Goal: Task Accomplishment & Management: Use online tool/utility

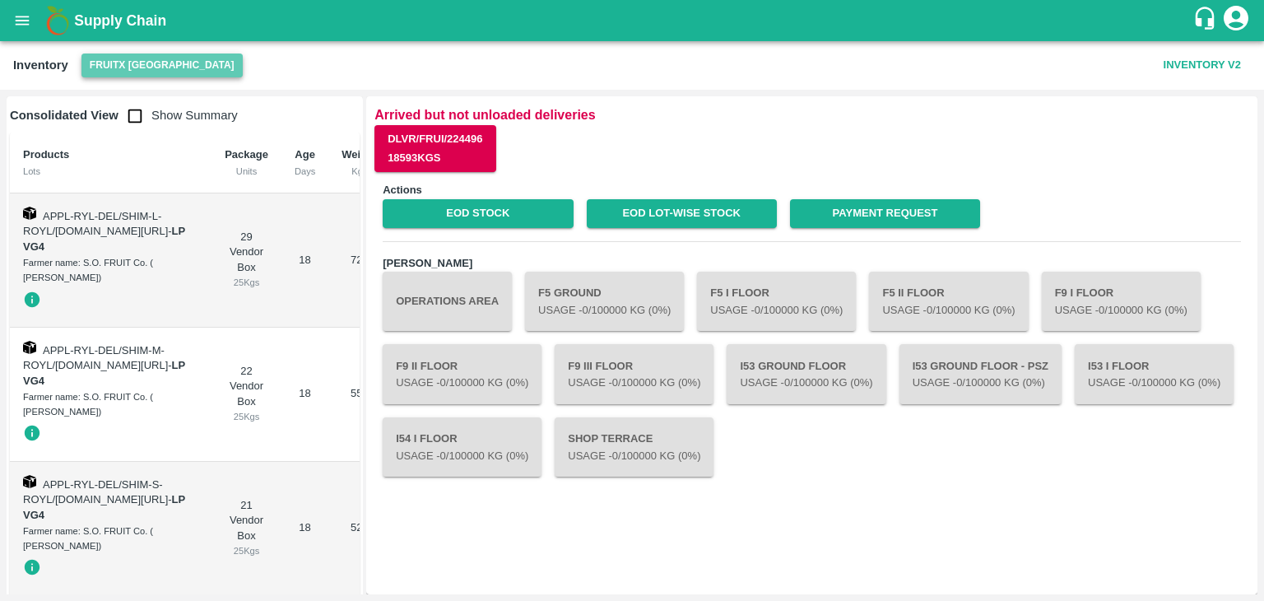
click at [165, 54] on button "FruitX [GEOGRAPHIC_DATA]" at bounding box center [161, 66] width 161 height 24
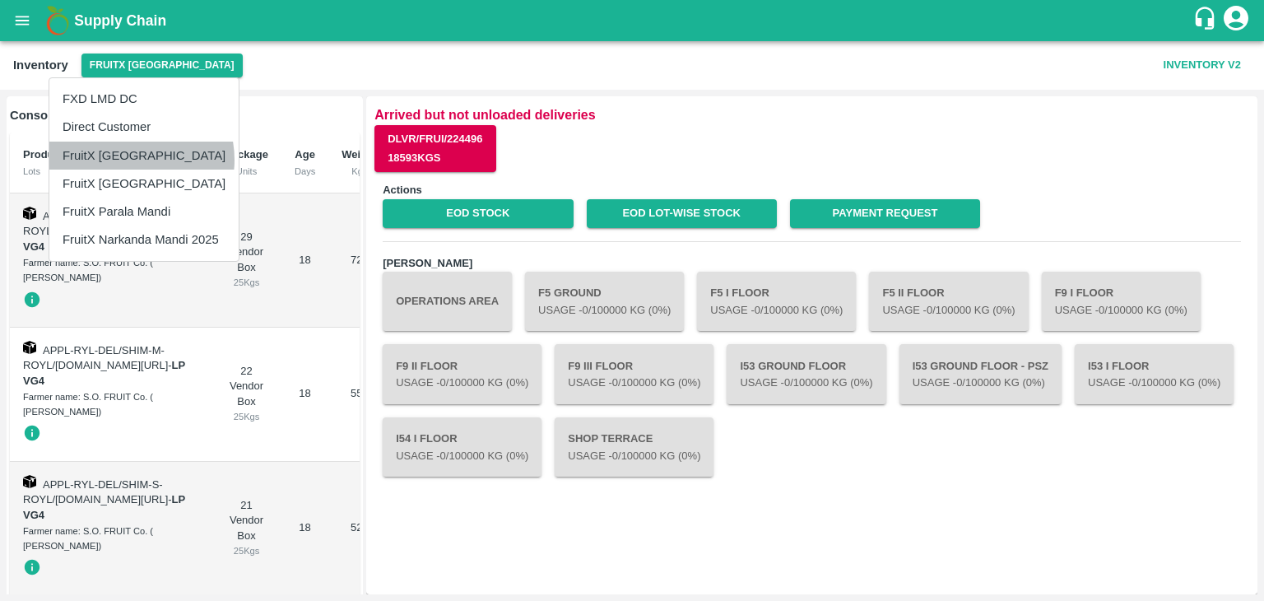
click at [128, 159] on li "FruitX [GEOGRAPHIC_DATA]" at bounding box center [143, 156] width 189 height 28
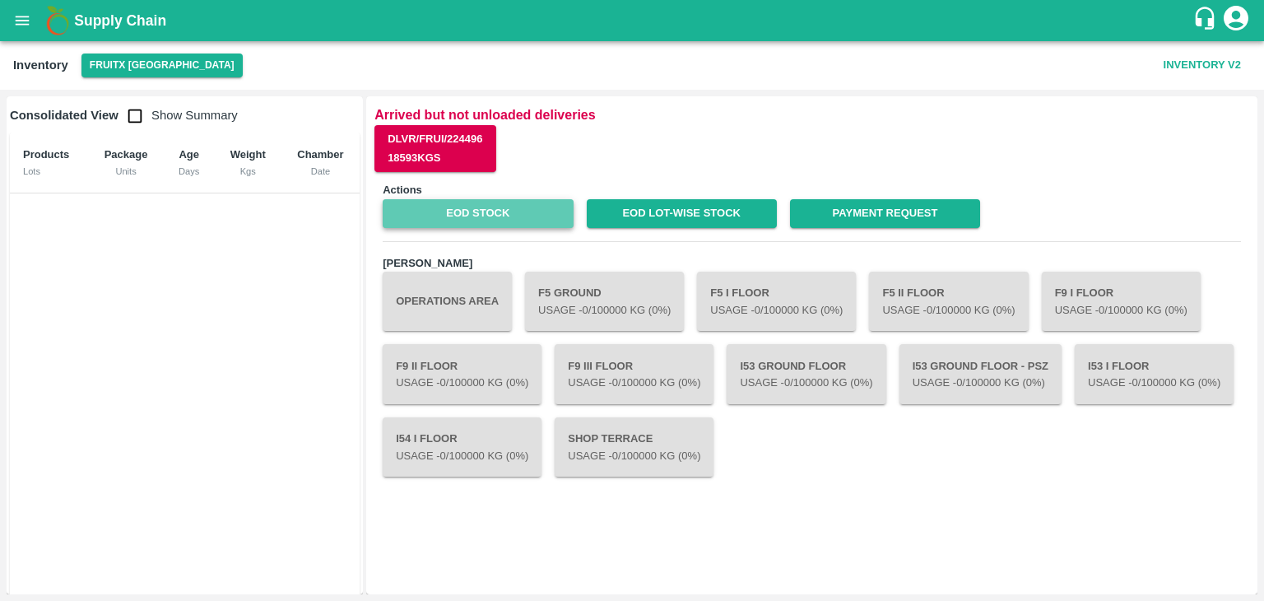
click at [507, 203] on link "EOD Stock" at bounding box center [478, 213] width 190 height 29
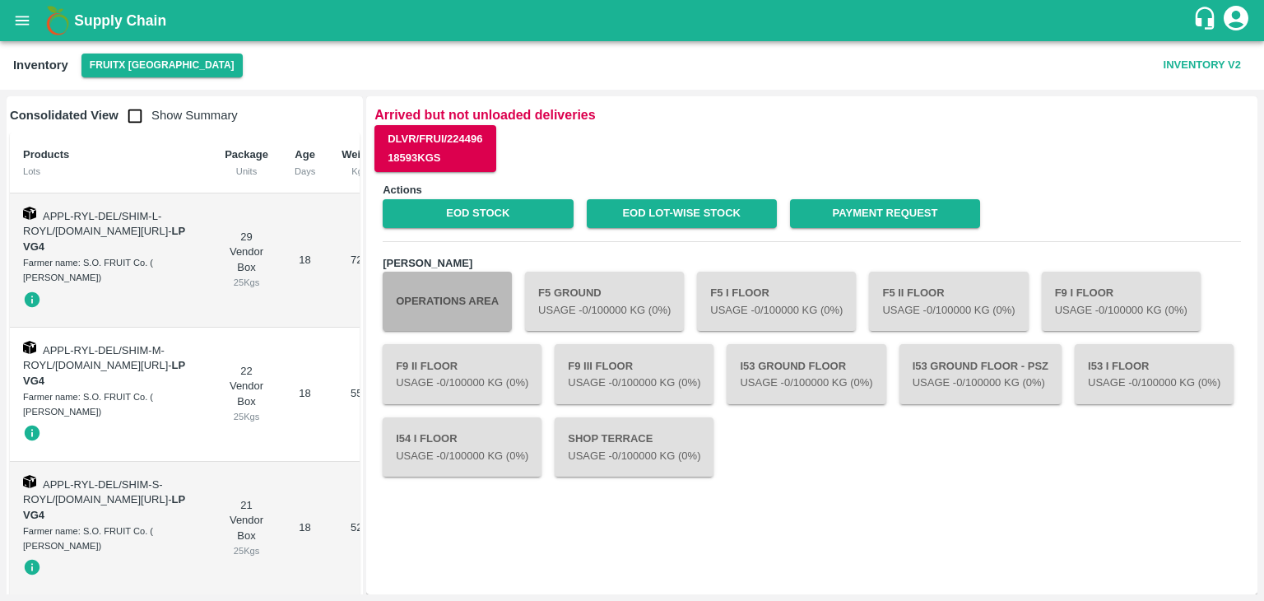
click at [461, 292] on button "Operations Area" at bounding box center [447, 301] width 129 height 59
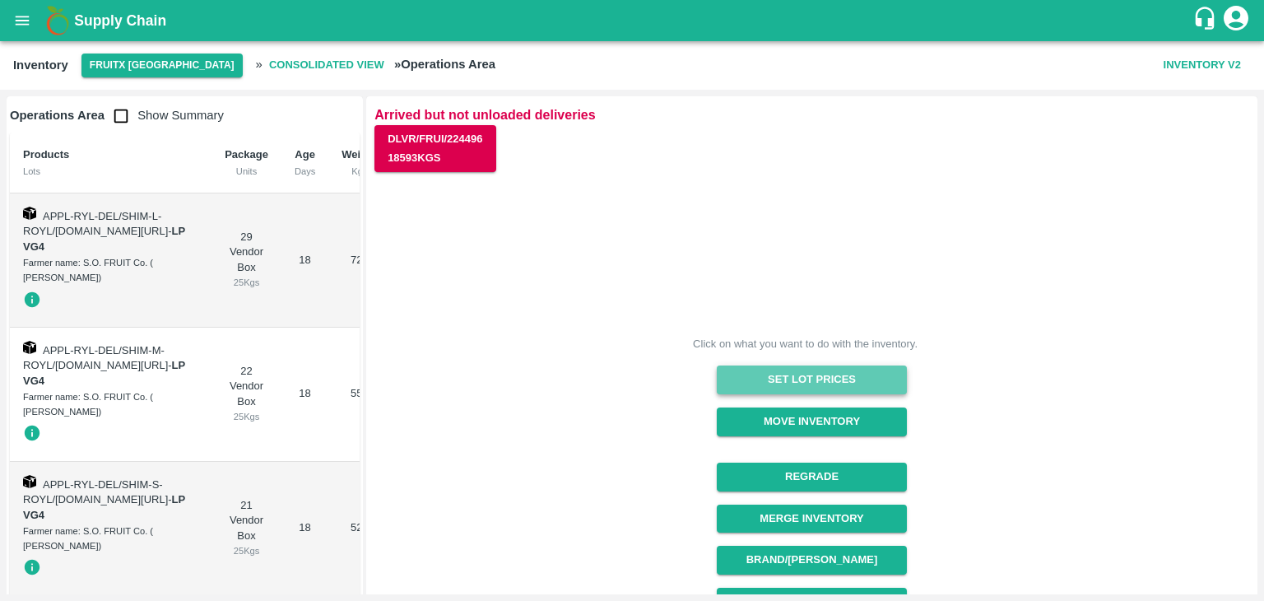
click at [801, 390] on button "Set Lot Prices" at bounding box center [812, 379] width 190 height 29
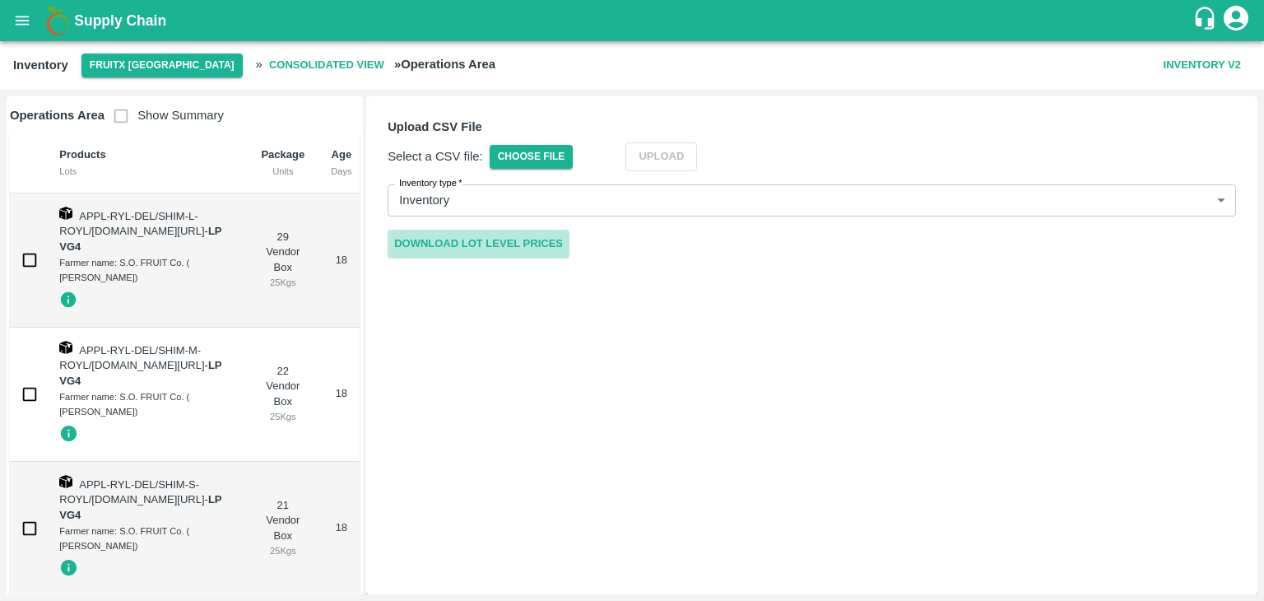
click at [540, 234] on link "Download Lot Level Prices" at bounding box center [479, 244] width 182 height 29
click at [554, 170] on div "Select a CSV file: Choose File" at bounding box center [480, 156] width 185 height 29
click at [554, 165] on span "Choose File" at bounding box center [532, 157] width 84 height 24
click at [0, 0] on input "Choose File" at bounding box center [0, 0] width 0 height 0
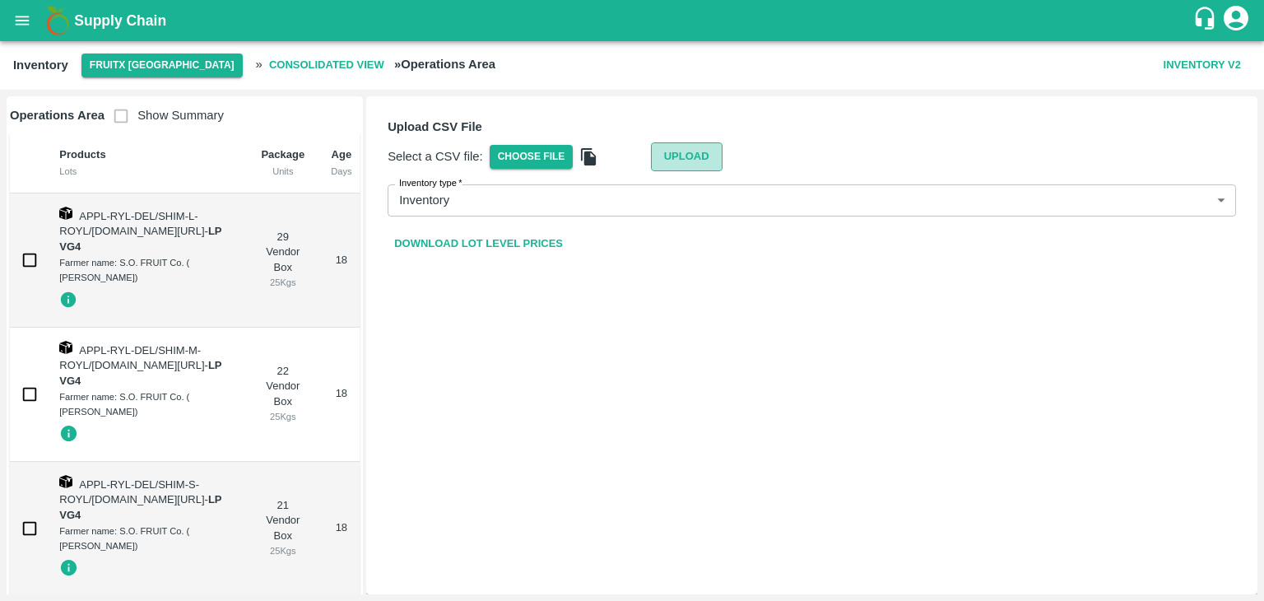
click at [701, 158] on button "Upload" at bounding box center [687, 156] width 72 height 29
